Goal: Find specific page/section: Find specific page/section

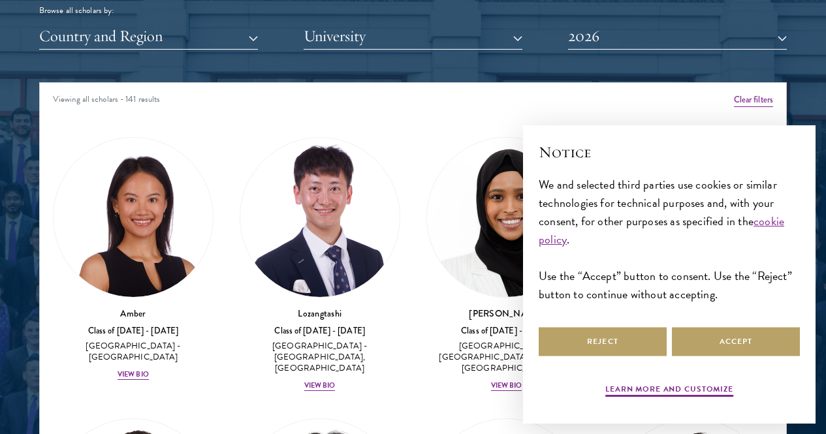
scroll to position [1685, 0]
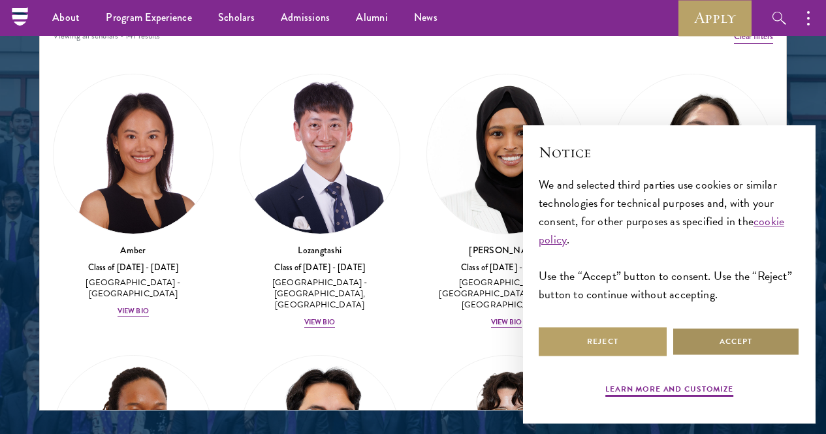
click at [738, 334] on button "Accept" at bounding box center [736, 341] width 128 height 29
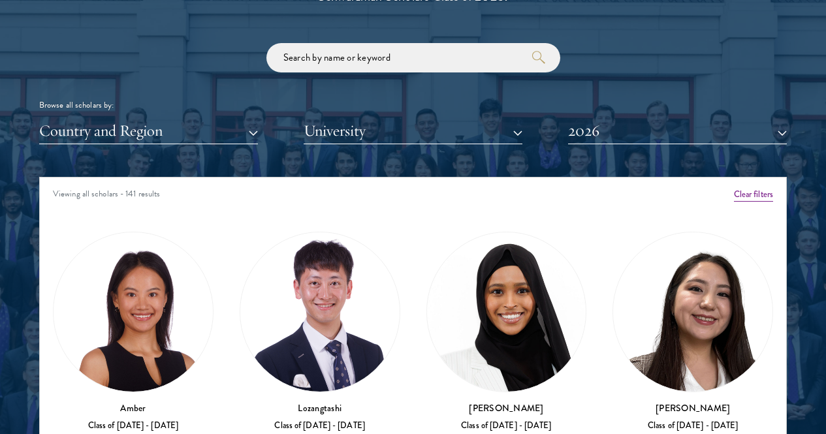
scroll to position [1543, 0]
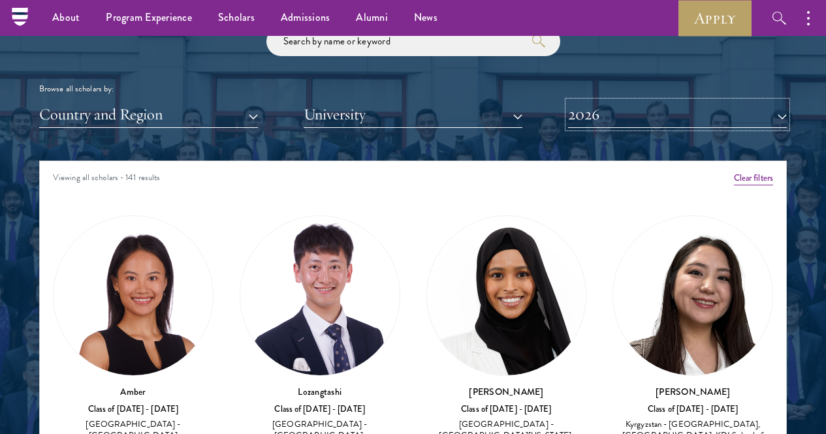
click at [602, 101] on button "2026" at bounding box center [677, 114] width 219 height 27
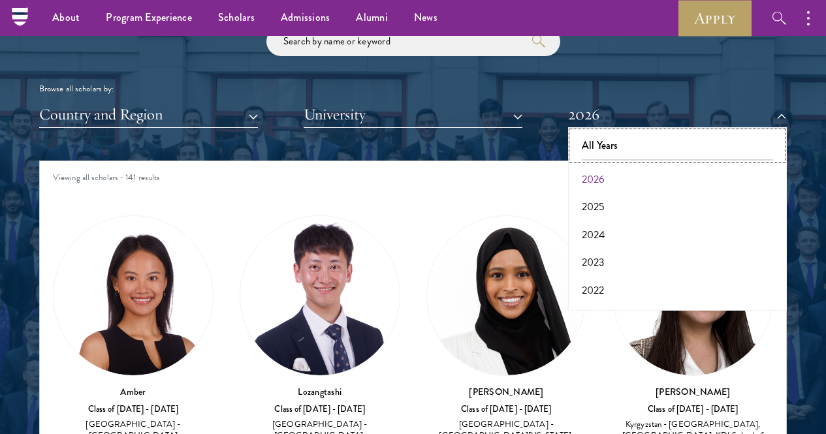
click at [596, 132] on button "All Years" at bounding box center [677, 145] width 211 height 27
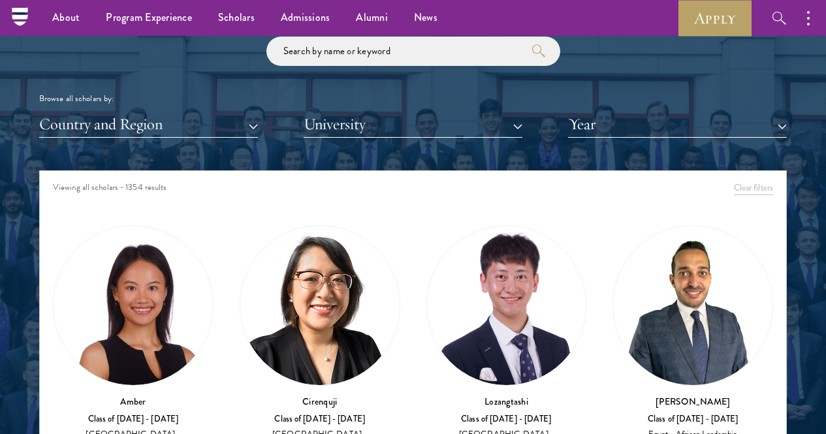
scroll to position [1455, 0]
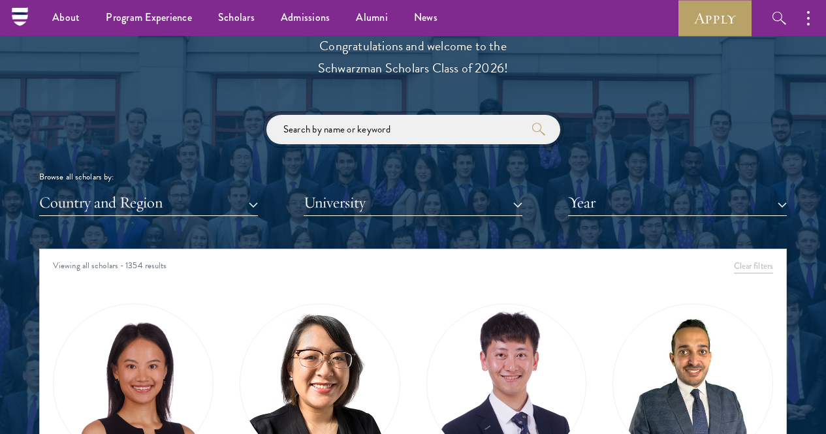
click at [344, 115] on input "search" at bounding box center [414, 129] width 294 height 29
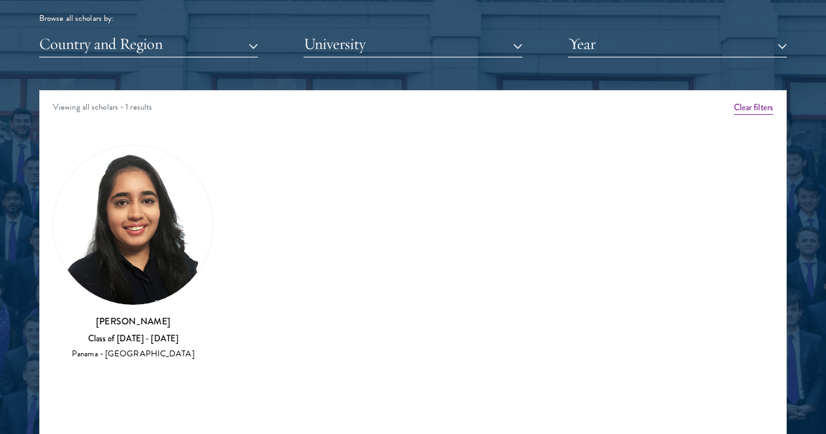
scroll to position [1615, 0]
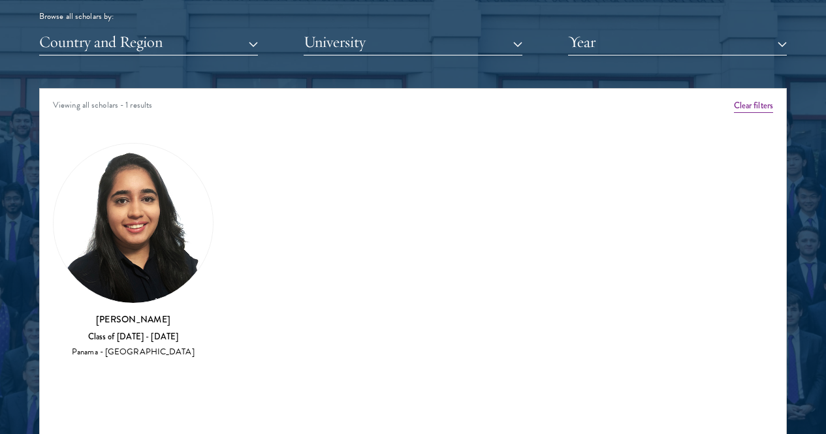
type input "[PERSON_NAME]"
click at [164, 177] on img at bounding box center [133, 223] width 159 height 159
